Goal: Task Accomplishment & Management: Manage account settings

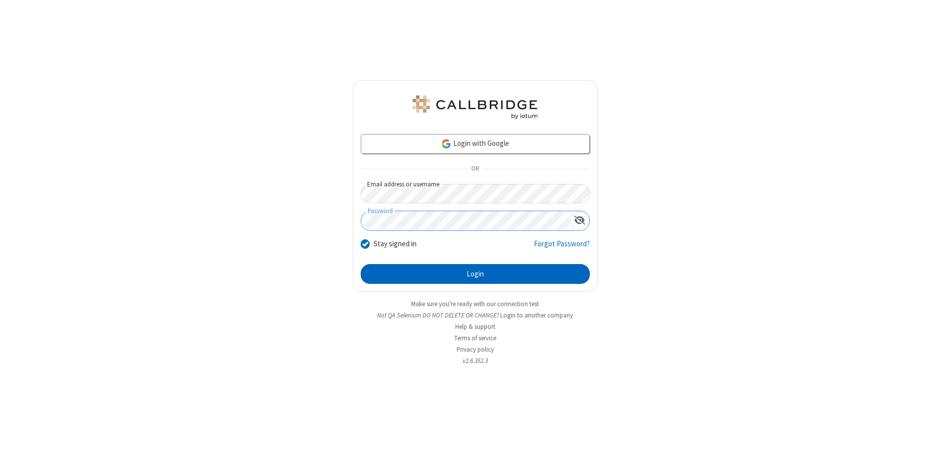
click at [475, 274] on button "Login" at bounding box center [475, 274] width 229 height 20
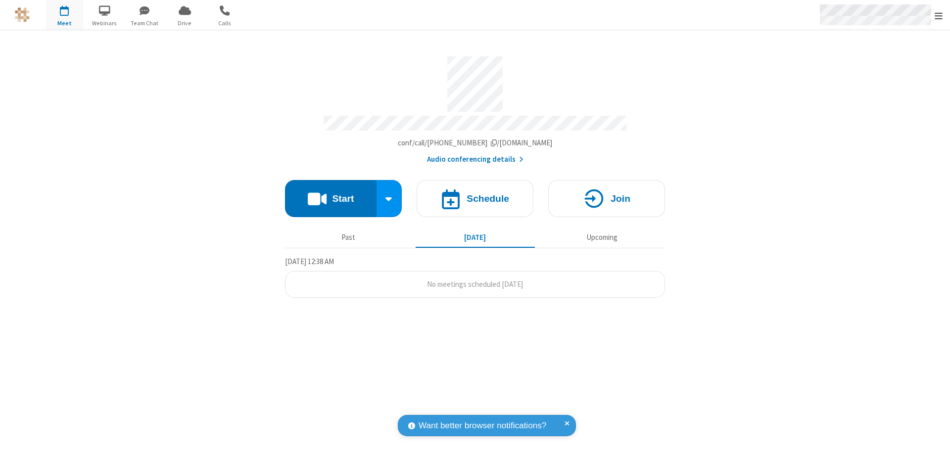
click at [938, 15] on span "Open menu" at bounding box center [938, 16] width 8 height 10
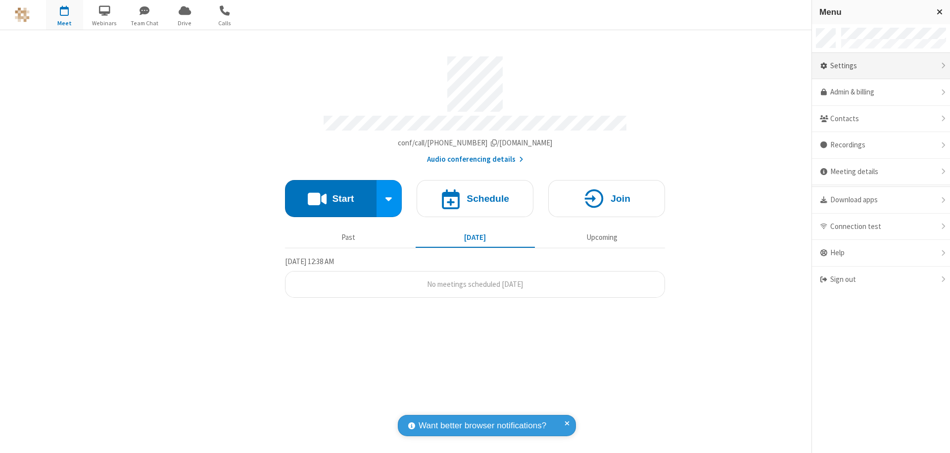
click at [880, 66] on div "Settings" at bounding box center [881, 66] width 138 height 27
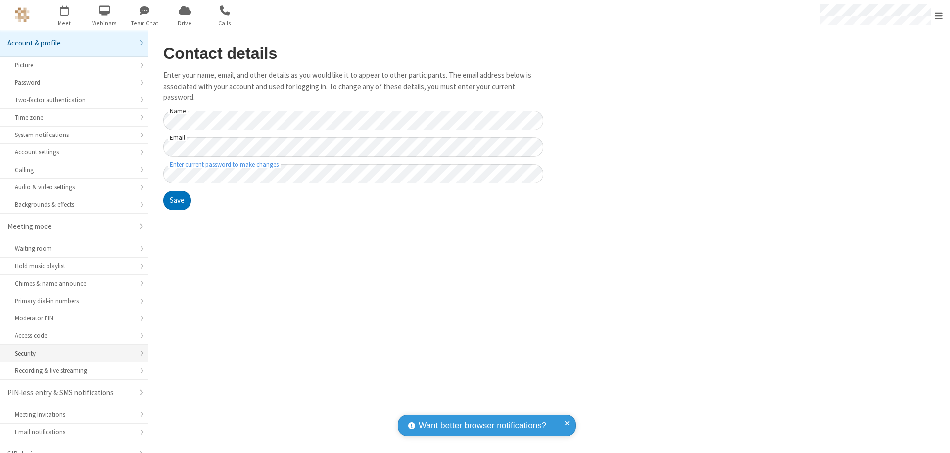
click at [70, 349] on div "Security" at bounding box center [74, 353] width 118 height 9
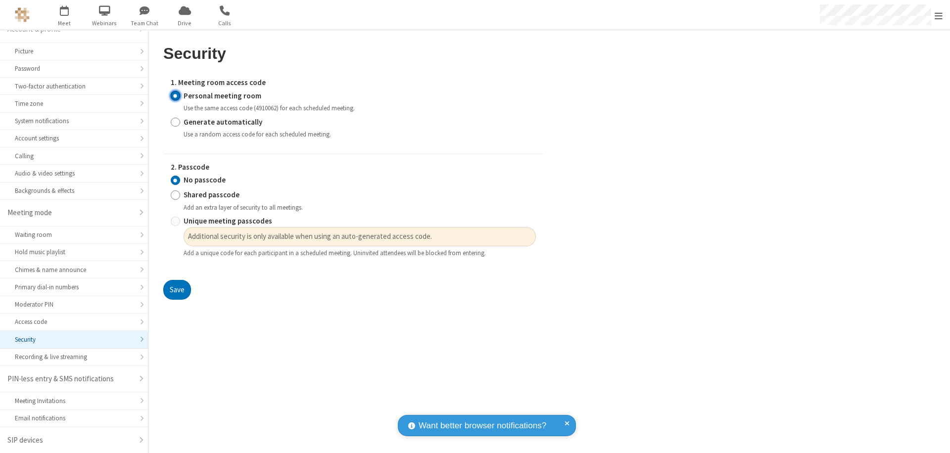
click at [175, 95] on input "Personal meeting room" at bounding box center [175, 96] width 9 height 10
click at [175, 180] on input "No passcode" at bounding box center [175, 180] width 9 height 10
click at [177, 290] on button "Save" at bounding box center [177, 290] width 28 height 20
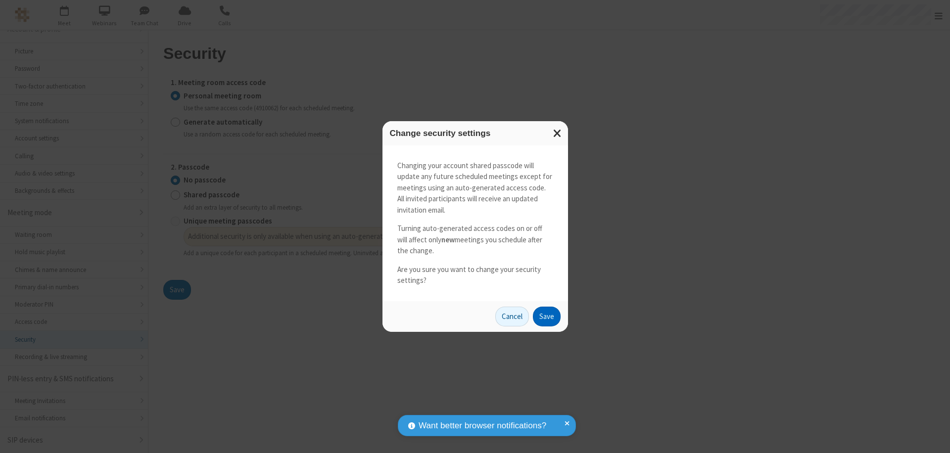
click at [546, 316] on button "Save" at bounding box center [547, 317] width 28 height 20
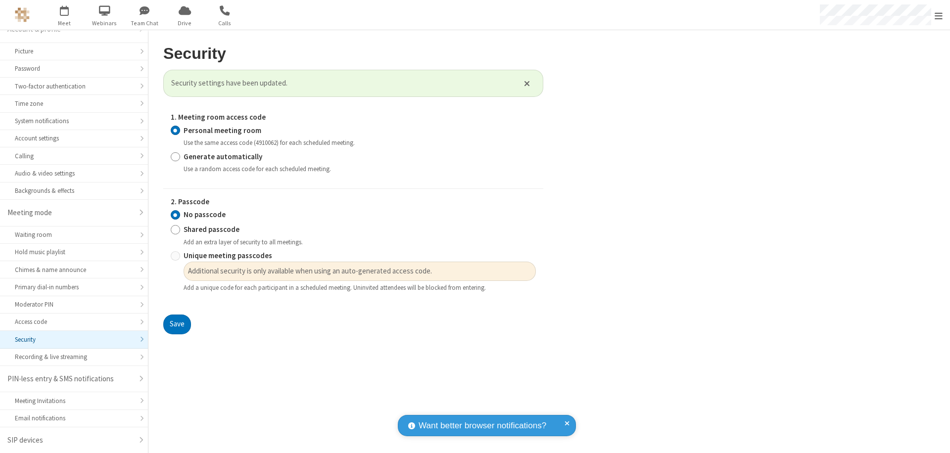
click at [938, 15] on span "Open menu" at bounding box center [938, 16] width 8 height 10
click at [64, 15] on span "button" at bounding box center [64, 10] width 37 height 17
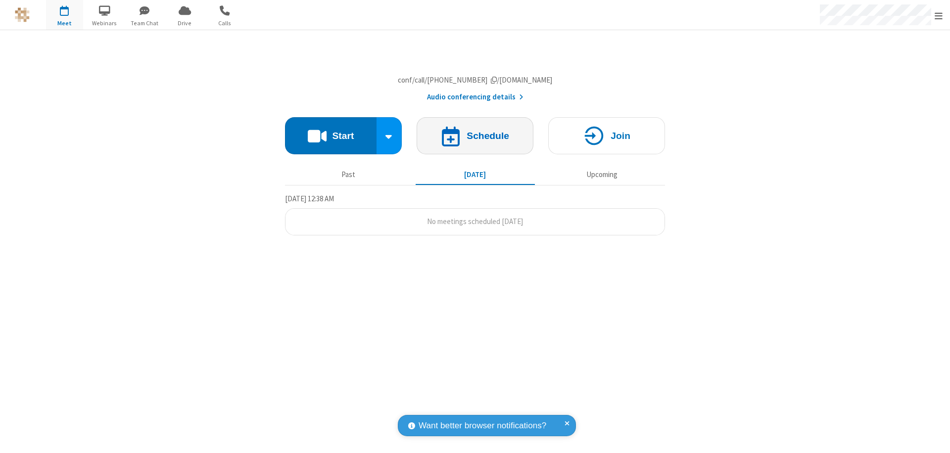
click at [475, 140] on h4 "Schedule" at bounding box center [487, 135] width 43 height 9
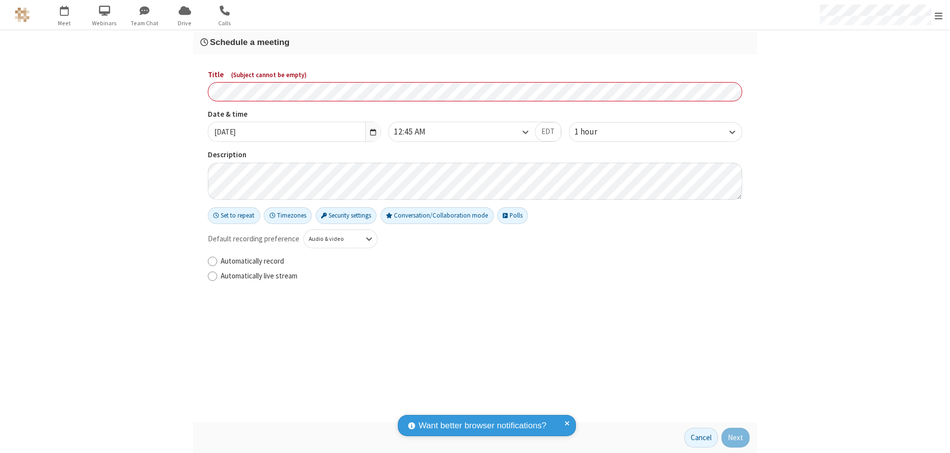
click at [475, 42] on h3 "Schedule a meeting" at bounding box center [474, 42] width 549 height 9
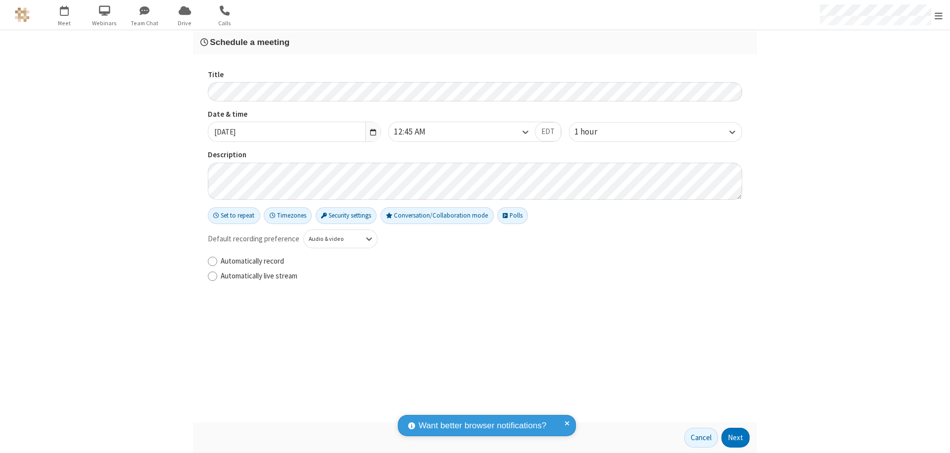
click at [736, 438] on button "Next" at bounding box center [735, 438] width 28 height 20
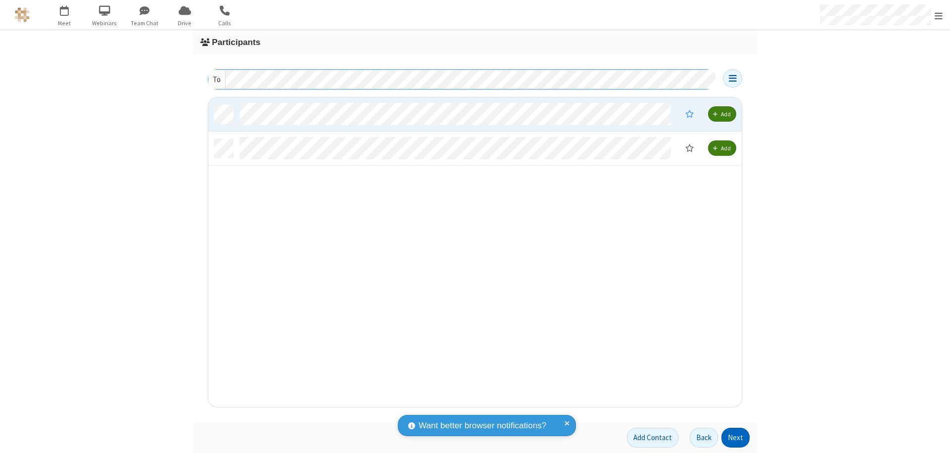
click at [736, 438] on button "Next" at bounding box center [735, 438] width 28 height 20
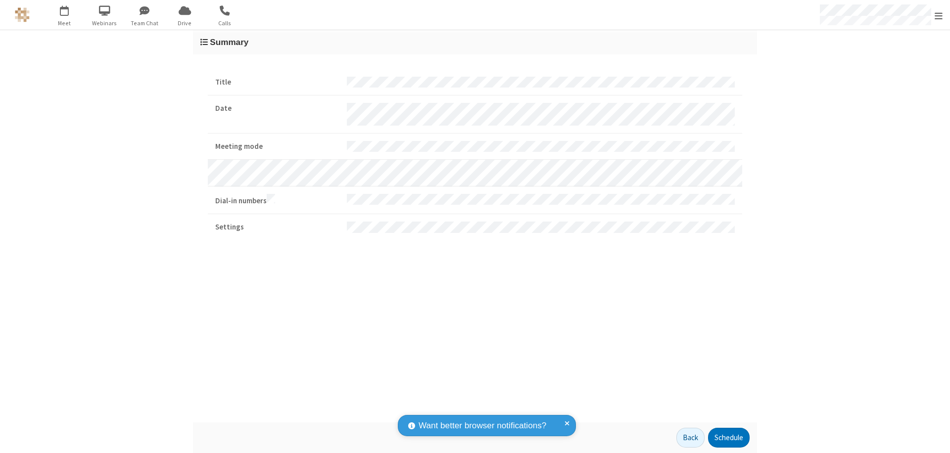
click at [728, 438] on button "Schedule" at bounding box center [729, 438] width 42 height 20
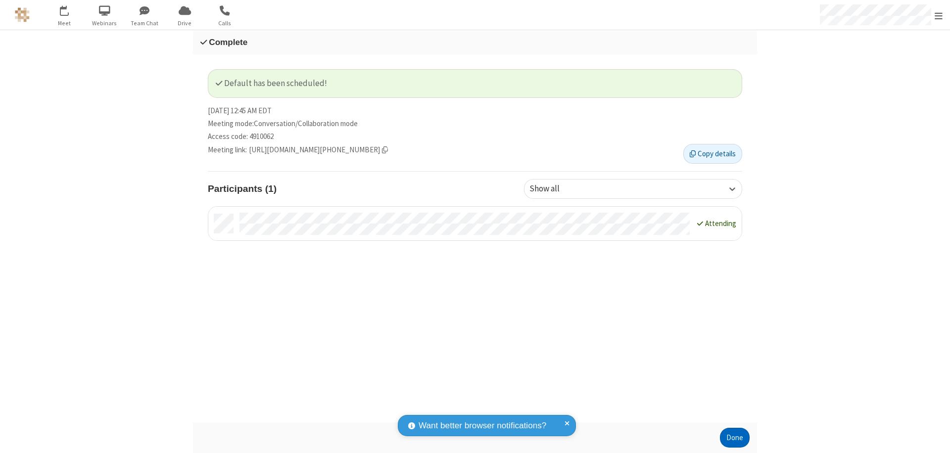
click at [735, 438] on button "Done" at bounding box center [735, 438] width 30 height 20
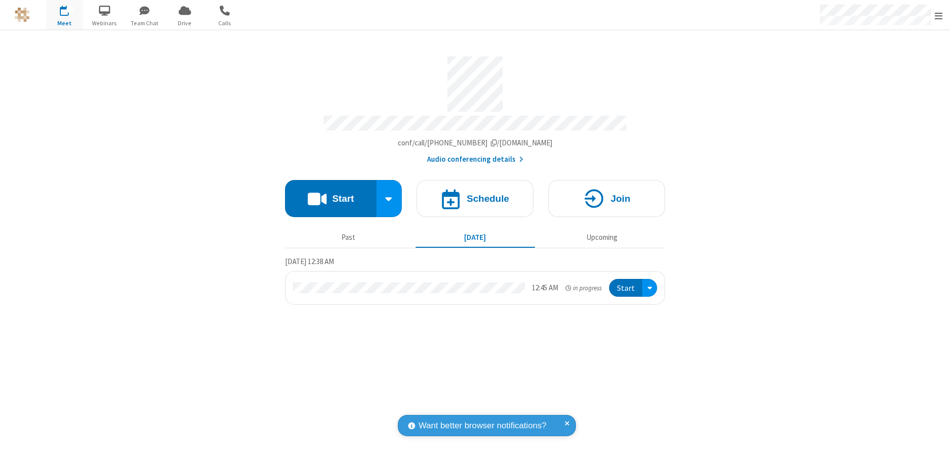
click at [626, 283] on button "Start" at bounding box center [625, 288] width 33 height 18
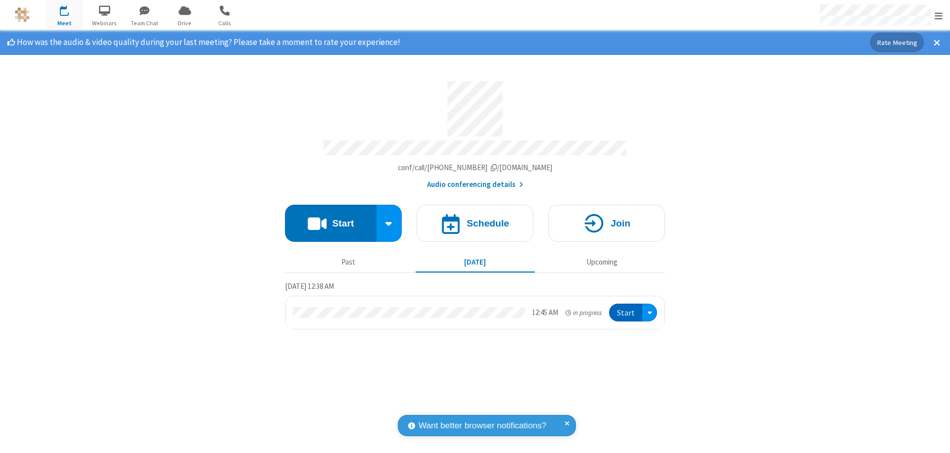
click at [938, 15] on span "Open menu" at bounding box center [938, 16] width 8 height 10
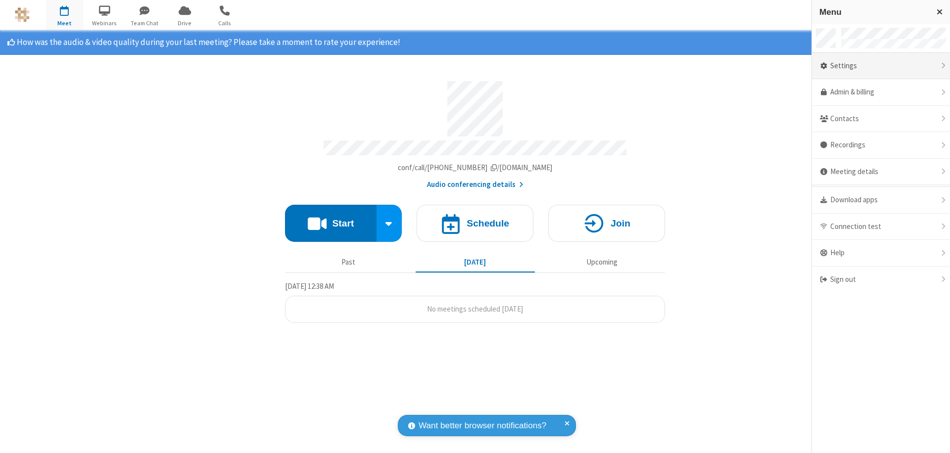
click at [880, 66] on div "Settings" at bounding box center [881, 66] width 138 height 27
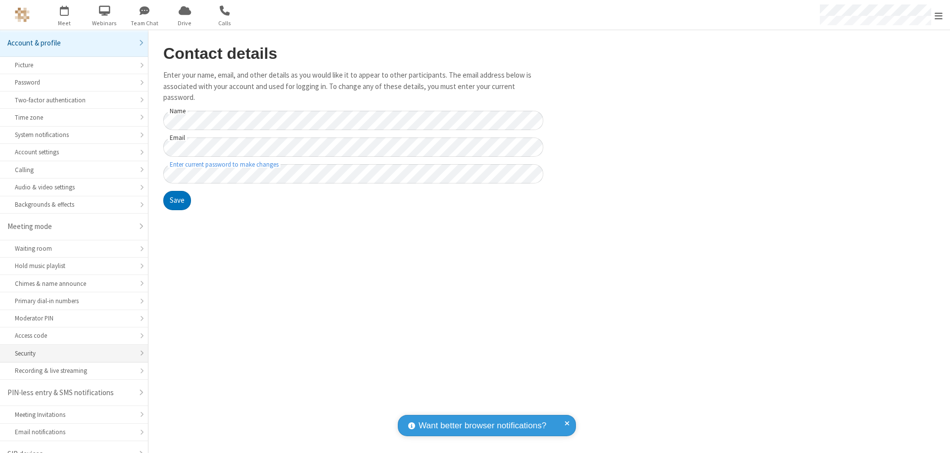
click at [70, 349] on div "Security" at bounding box center [74, 353] width 118 height 9
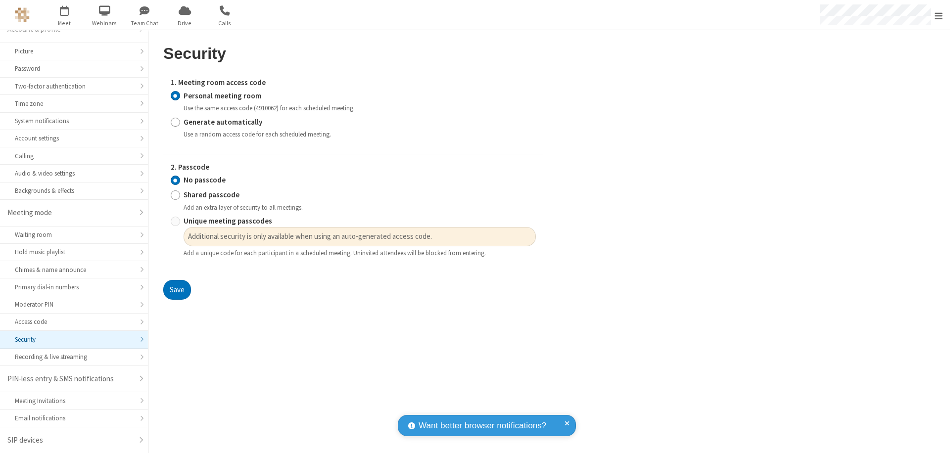
click at [175, 95] on input "Personal meeting room" at bounding box center [175, 96] width 9 height 10
click at [175, 180] on input "No passcode" at bounding box center [175, 180] width 9 height 10
click at [177, 290] on button "Save" at bounding box center [177, 290] width 28 height 20
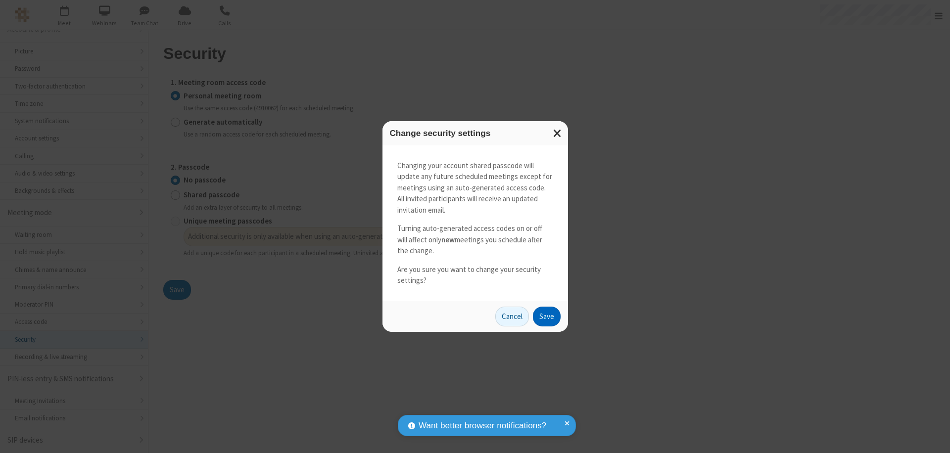
click at [546, 316] on button "Save" at bounding box center [547, 317] width 28 height 20
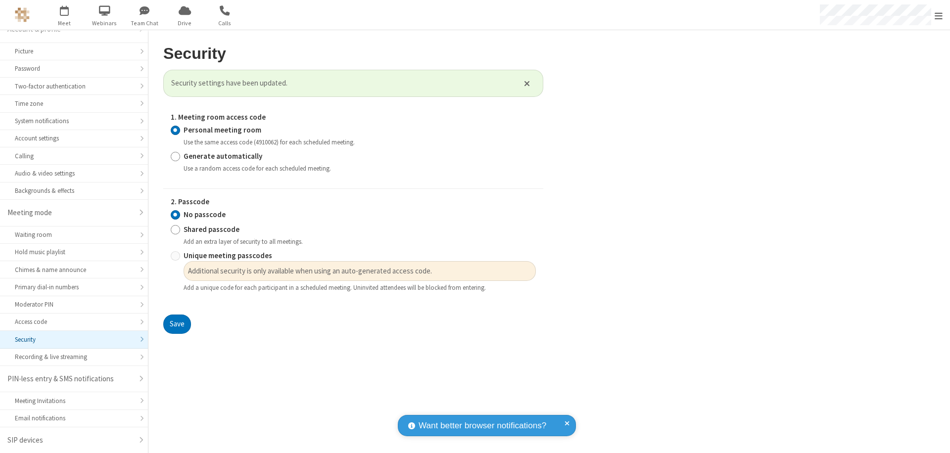
click at [938, 15] on span "Open menu" at bounding box center [938, 16] width 8 height 10
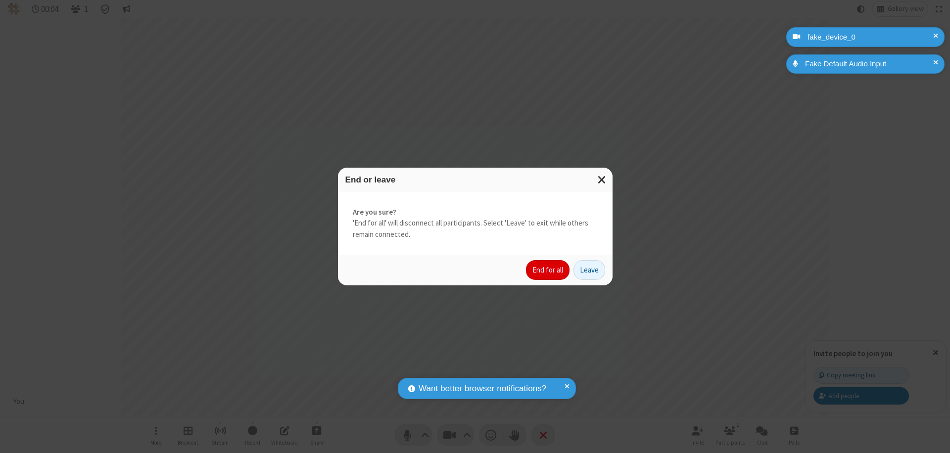
click at [548, 270] on button "End for all" at bounding box center [548, 270] width 44 height 20
